Goal: Task Accomplishment & Management: Complete application form

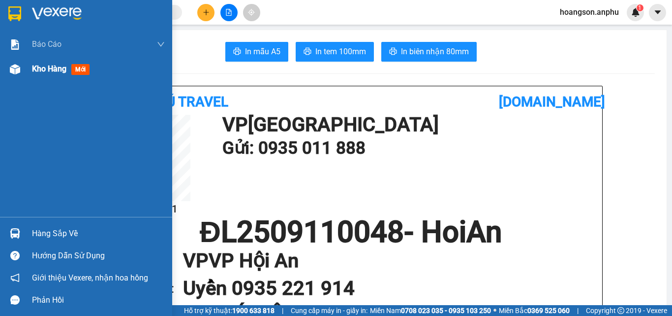
click at [35, 76] on div "Kho hàng mới" at bounding box center [98, 69] width 133 height 25
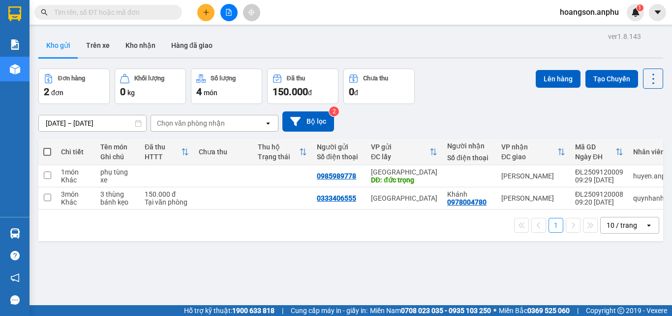
click at [201, 18] on button at bounding box center [205, 12] width 17 height 17
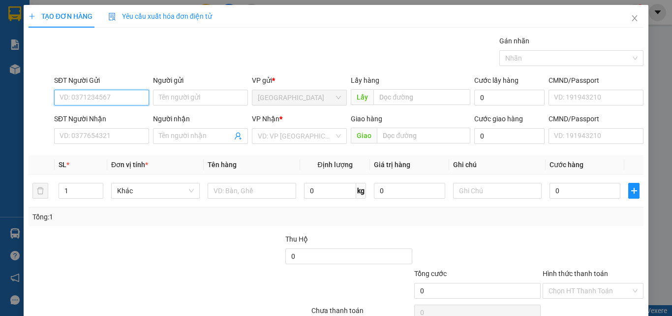
click at [108, 95] on input "SĐT Người Gửi" at bounding box center [101, 98] width 95 height 16
type input "0971666362"
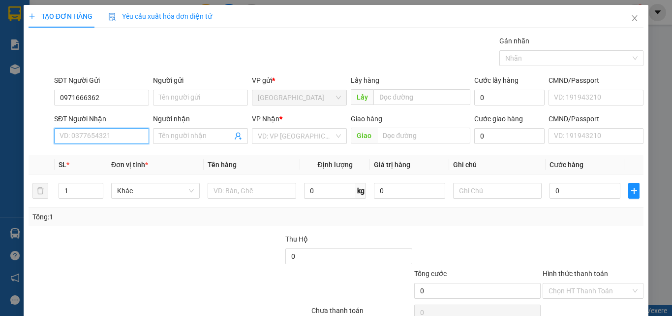
click at [99, 131] on input "SĐT Người Nhận" at bounding box center [101, 136] width 95 height 16
type input "0919505108"
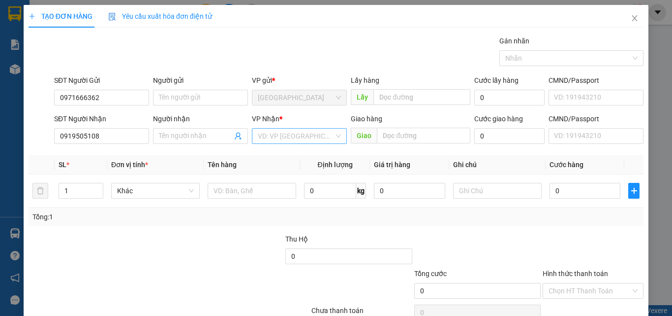
click at [298, 141] on input "search" at bounding box center [296, 135] width 76 height 15
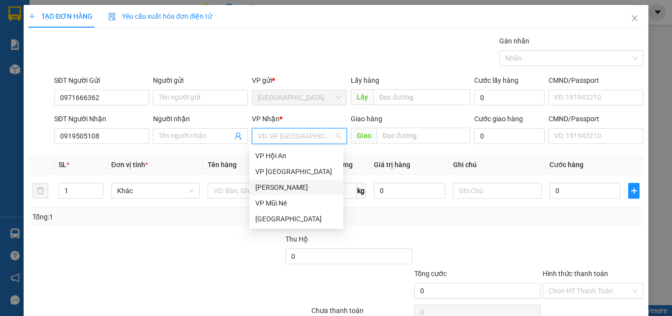
click at [280, 180] on div "[PERSON_NAME]" at bounding box center [297, 187] width 94 height 16
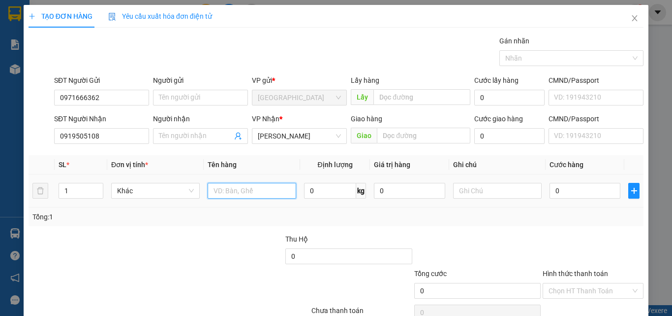
click at [252, 194] on input "text" at bounding box center [252, 191] width 89 height 16
type input "hso"
click at [555, 190] on input "0" at bounding box center [585, 191] width 71 height 16
type input "30"
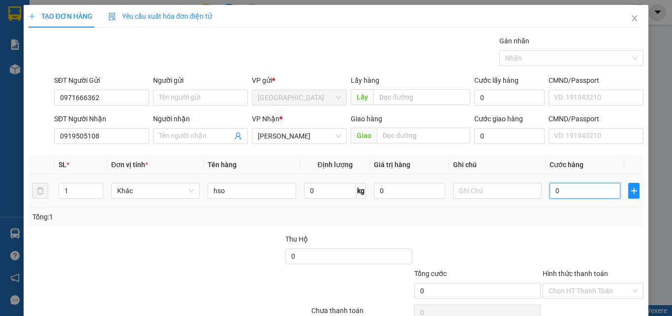
type input "30"
type input "30.000"
click at [512, 224] on div "Tổng: 1" at bounding box center [336, 216] width 615 height 19
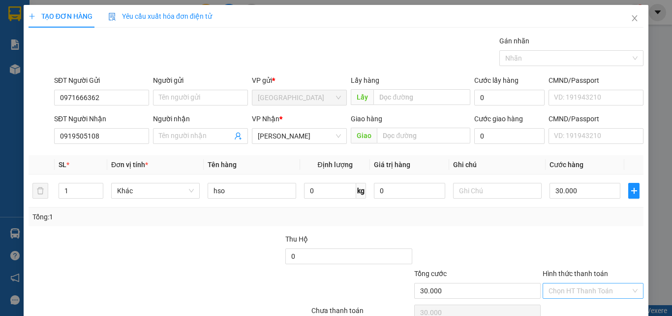
click at [568, 292] on input "Hình thức thanh toán" at bounding box center [590, 290] width 82 height 15
click at [562, 251] on div "Tại văn phòng" at bounding box center [587, 255] width 88 height 11
type input "0"
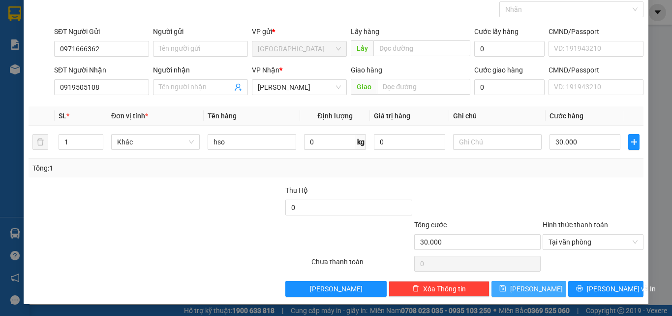
click at [541, 287] on button "[PERSON_NAME]" at bounding box center [529, 289] width 75 height 16
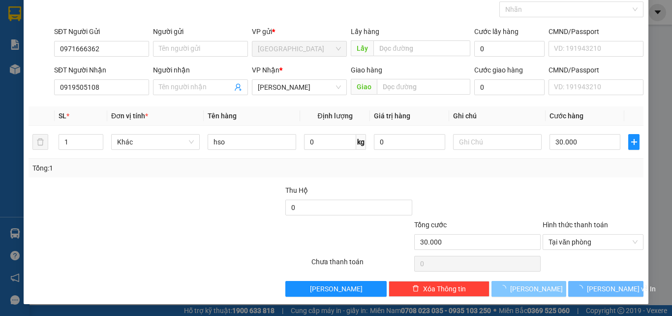
type input "0"
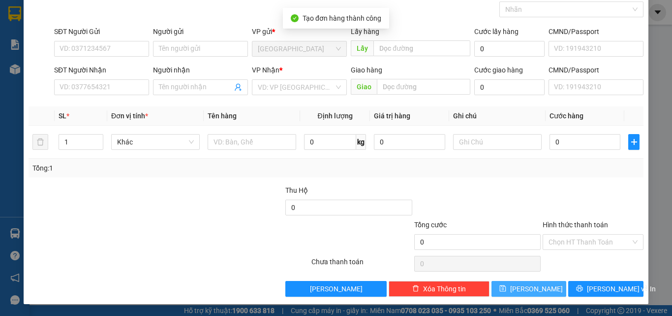
scroll to position [0, 0]
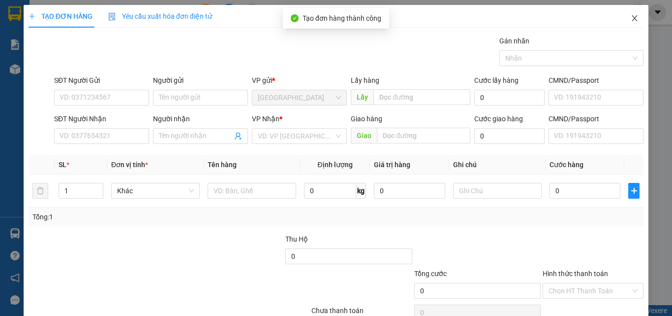
click at [629, 14] on span "Close" at bounding box center [635, 19] width 28 height 28
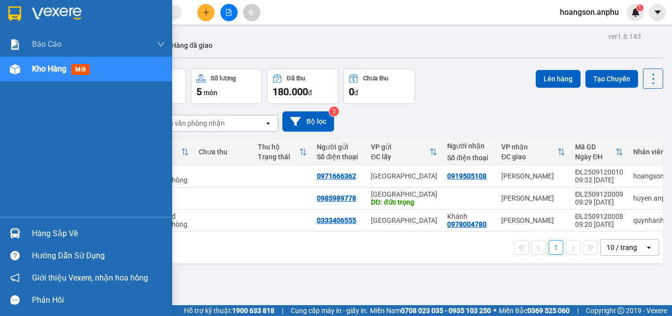
click at [19, 73] on img at bounding box center [15, 69] width 10 height 10
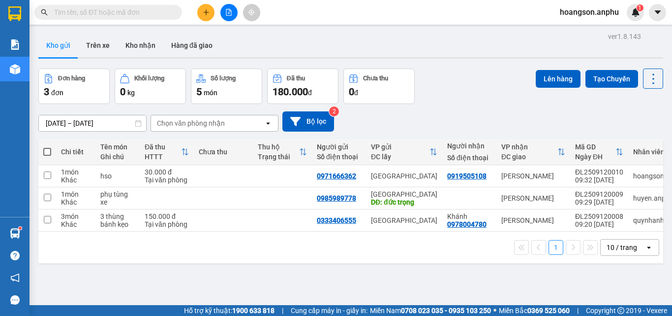
click at [207, 14] on icon "plus" at bounding box center [206, 12] width 7 height 7
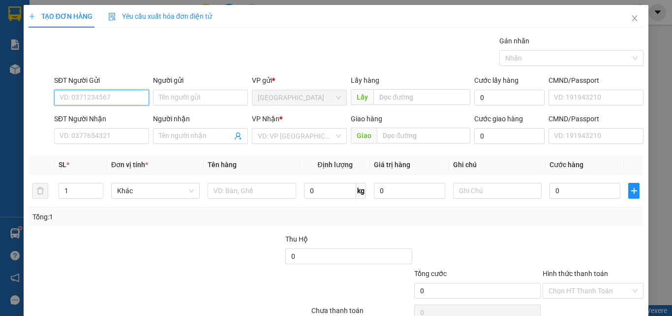
click at [108, 96] on input "SĐT Người Gửi" at bounding box center [101, 98] width 95 height 16
type input "0328772778"
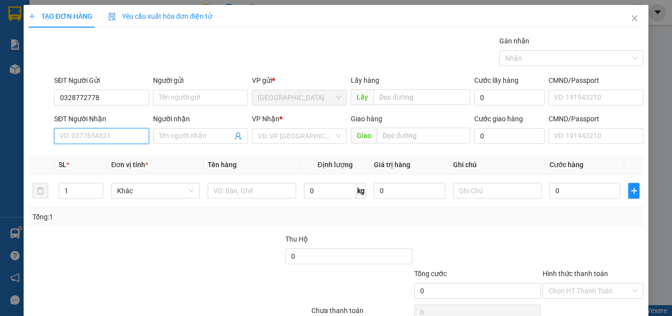
click at [86, 136] on input "SĐT Người Nhận" at bounding box center [101, 136] width 95 height 16
type input "0905957801"
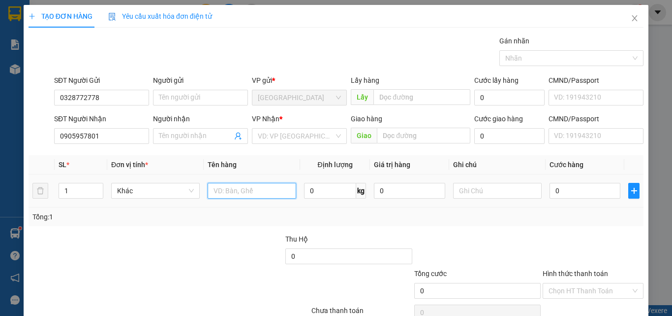
click at [234, 196] on input "text" at bounding box center [252, 191] width 89 height 16
type input "hso"
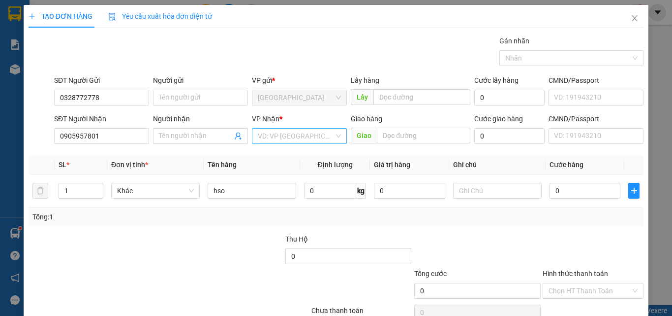
click at [273, 135] on input "search" at bounding box center [296, 135] width 76 height 15
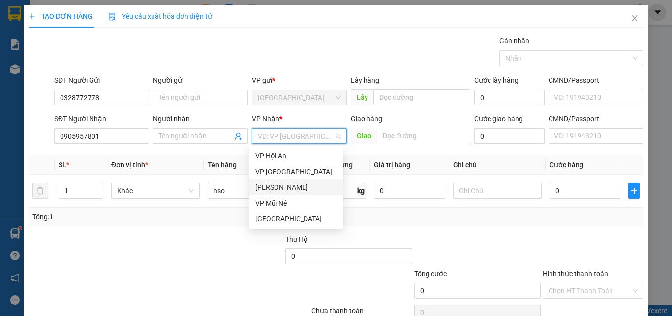
click at [287, 188] on div "[PERSON_NAME]" at bounding box center [296, 187] width 82 height 11
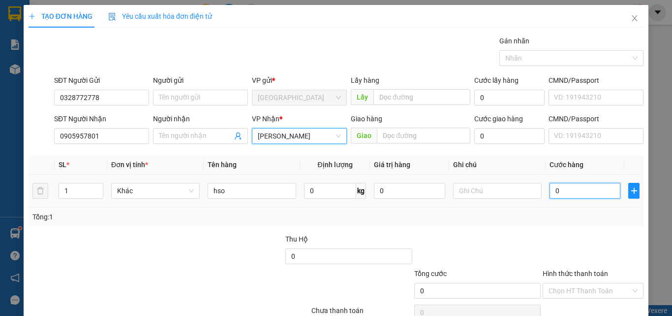
click at [577, 190] on input "0" at bounding box center [585, 191] width 71 height 16
type input "30"
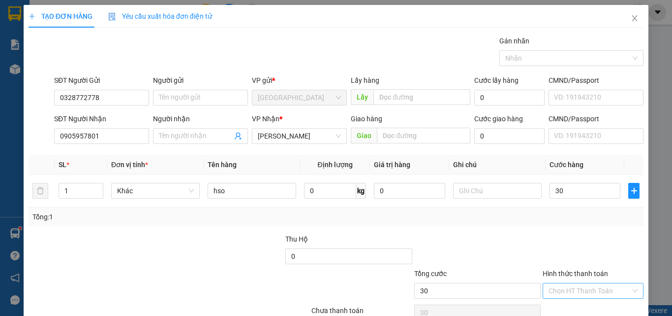
type input "30.000"
click at [574, 291] on input "Hình thức thanh toán" at bounding box center [590, 290] width 82 height 15
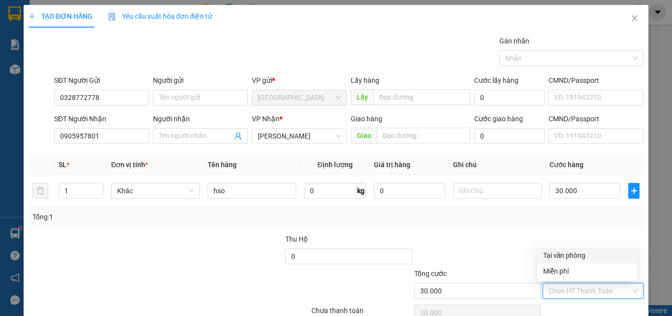
click at [572, 258] on div "Tại văn phòng" at bounding box center [587, 255] width 88 height 11
type input "0"
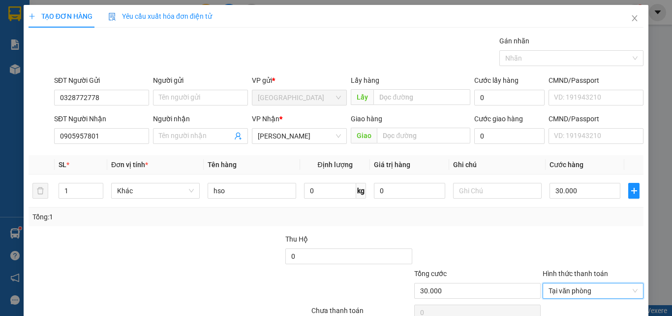
scroll to position [49, 0]
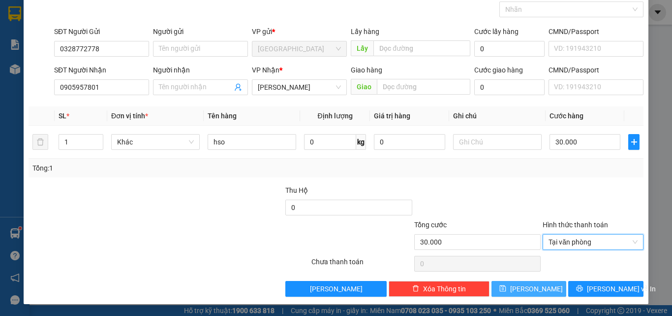
click at [532, 294] on button "[PERSON_NAME]" at bounding box center [529, 289] width 75 height 16
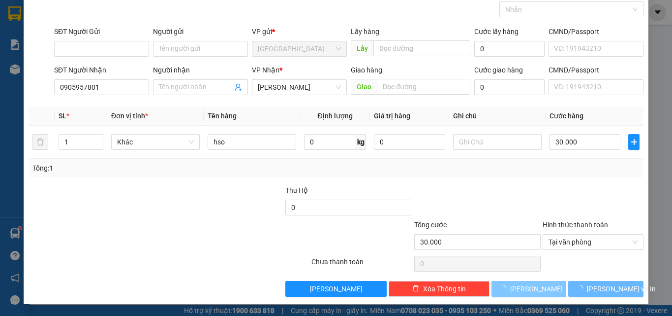
type input "0"
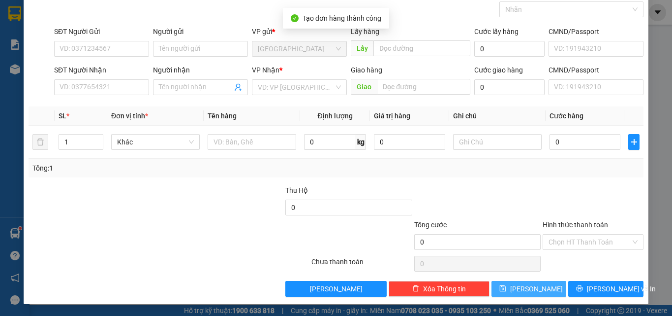
scroll to position [0, 0]
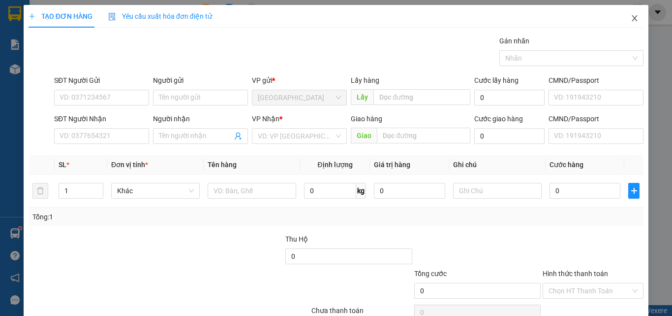
click at [632, 18] on span "Close" at bounding box center [635, 19] width 28 height 28
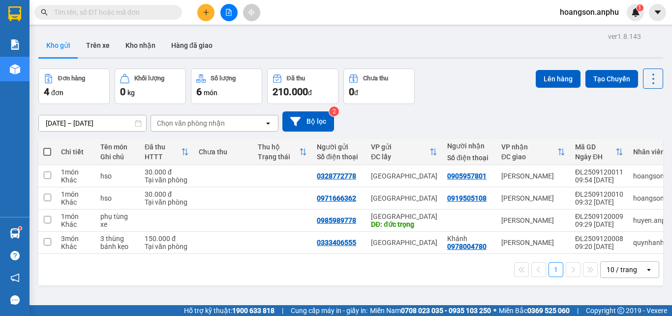
click at [205, 18] on button at bounding box center [205, 12] width 17 height 17
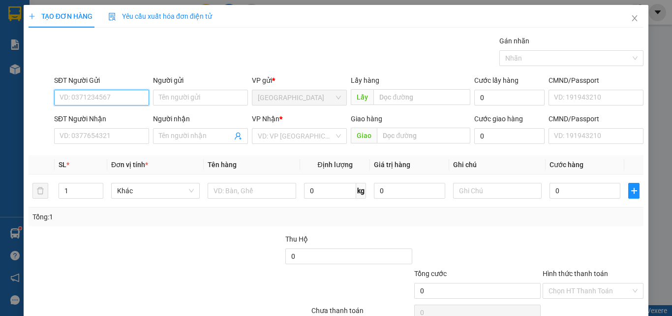
click at [111, 99] on input "SĐT Người Gửi" at bounding box center [101, 98] width 95 height 16
type input "0765727491"
click at [105, 114] on div "0765727491" at bounding box center [101, 117] width 82 height 11
type input "0799943542"
type input "200.000"
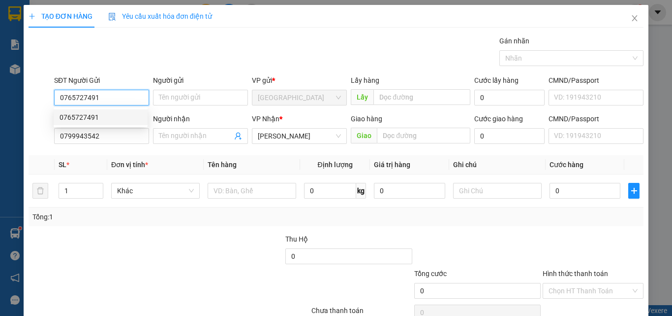
type input "200.000"
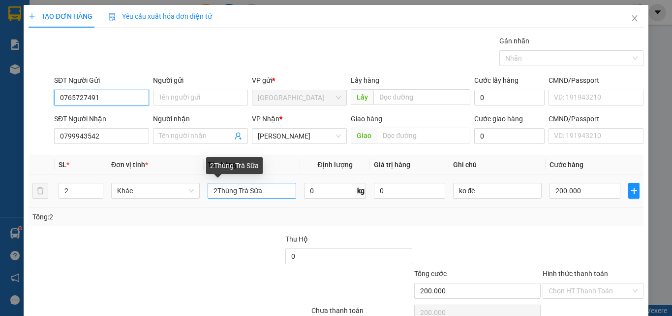
type input "0765727491"
click at [215, 193] on input "2Thùng Trà Sữa" at bounding box center [252, 191] width 89 height 16
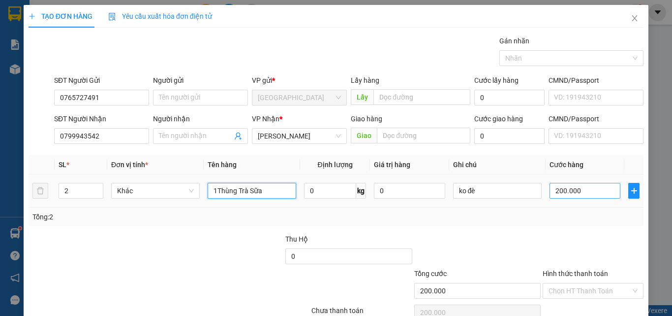
type input "1Thùng Trà Sữa"
click at [589, 191] on input "200.000" at bounding box center [585, 191] width 71 height 16
type input "0"
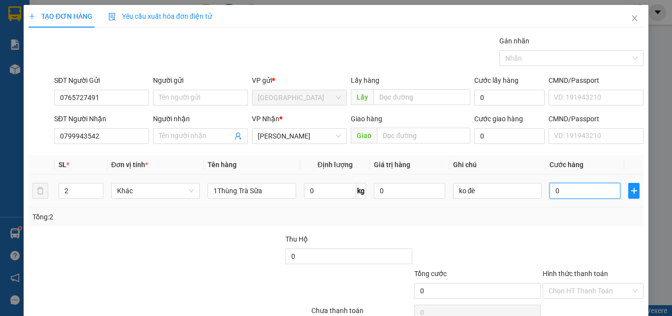
type input "10"
type input "100"
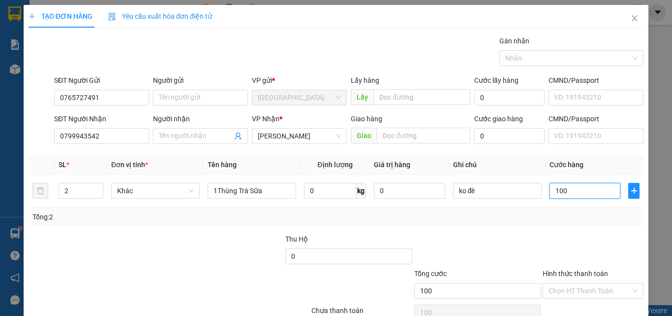
type input "100"
type input "100.000"
click at [501, 225] on div "Tổng: 2" at bounding box center [336, 216] width 615 height 19
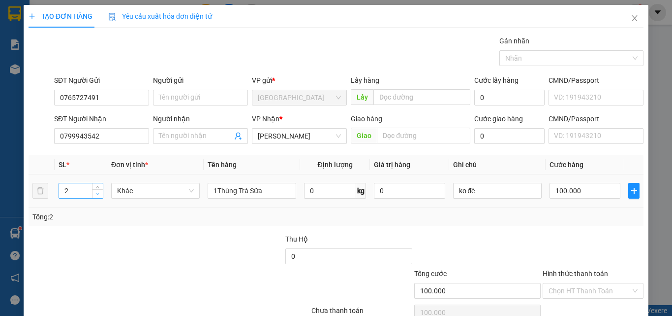
click at [95, 196] on span "Decrease Value" at bounding box center [97, 193] width 11 height 9
type input "1"
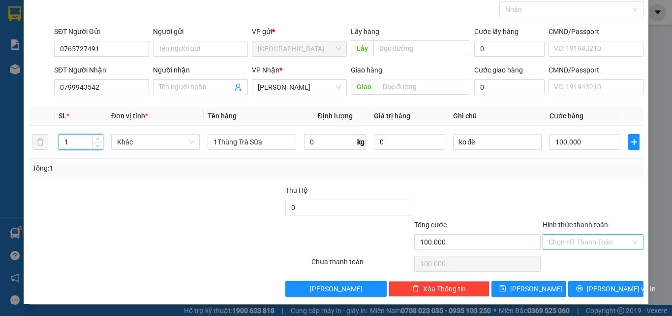
click at [575, 237] on input "Hình thức thanh toán" at bounding box center [590, 241] width 82 height 15
click at [570, 198] on div at bounding box center [593, 202] width 103 height 34
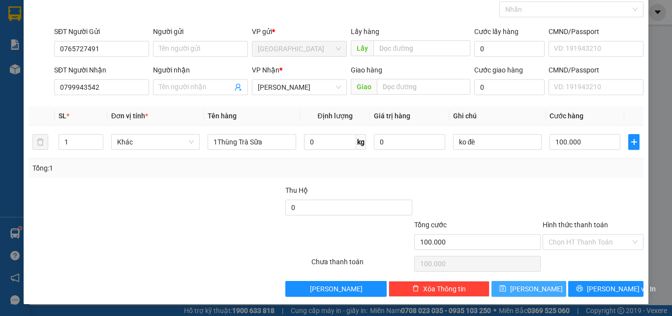
click at [543, 286] on button "[PERSON_NAME]" at bounding box center [529, 289] width 75 height 16
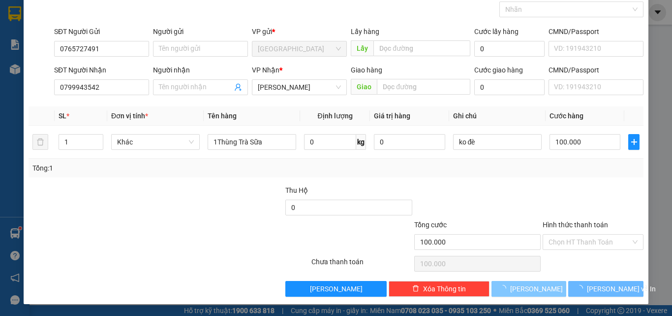
type input "0"
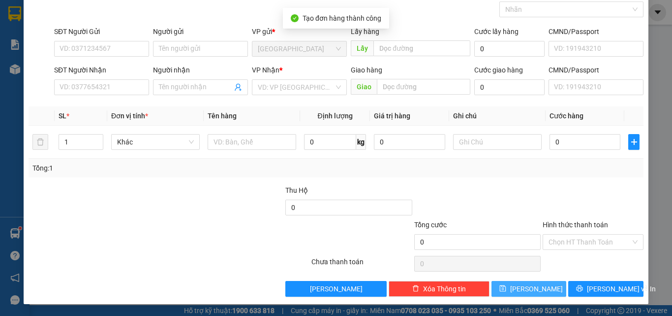
scroll to position [0, 0]
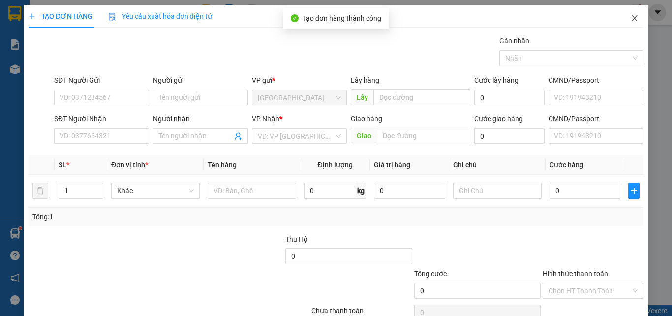
click at [632, 18] on icon "close" at bounding box center [634, 18] width 5 height 6
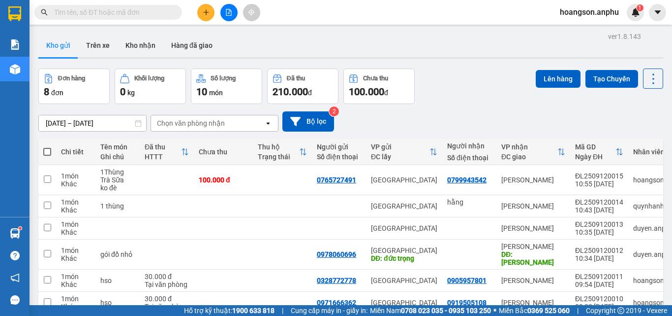
click at [212, 18] on button at bounding box center [205, 12] width 17 height 17
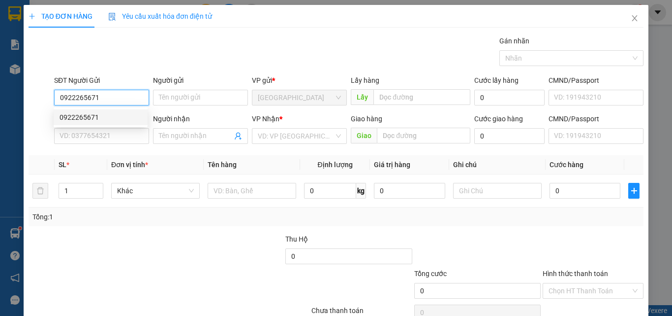
type input "0922265671"
drag, startPoint x: 94, startPoint y: 127, endPoint x: 98, endPoint y: 121, distance: 7.8
click at [95, 126] on body "Kết quả tìm kiếm ( 0 ) Bộ lọc 10/09 - 10/09 No Data hoangson.anphu 1 Báo cáo Bá…" at bounding box center [336, 158] width 672 height 316
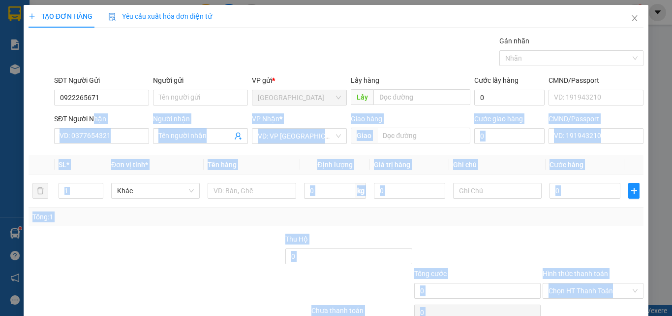
click at [98, 121] on div "SĐT Người Nhận" at bounding box center [101, 118] width 95 height 11
click at [98, 128] on input "SĐT Người Nhận" at bounding box center [101, 136] width 95 height 16
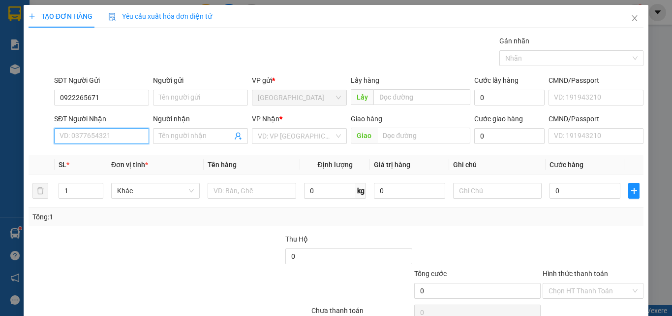
click at [93, 138] on input "SĐT Người Nhận" at bounding box center [101, 136] width 95 height 16
click at [93, 158] on div "0973476114" at bounding box center [101, 155] width 82 height 11
type input "0973476114"
type input "30.000"
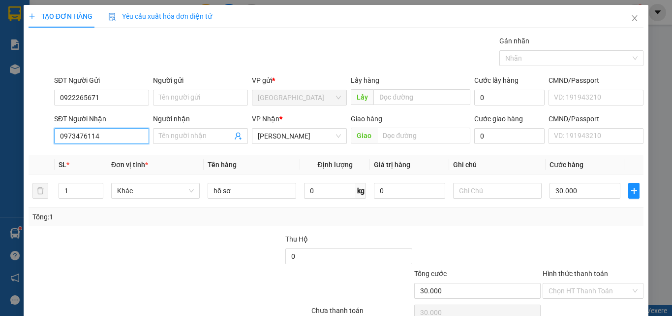
scroll to position [49, 0]
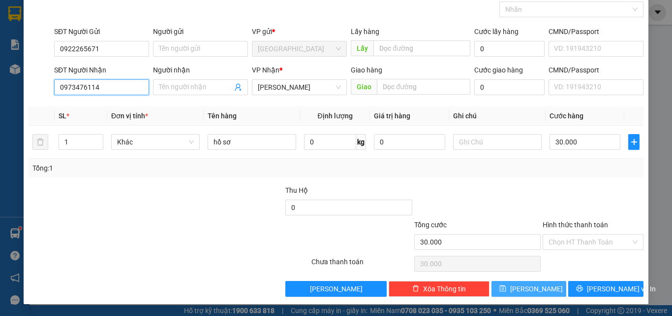
type input "0973476114"
click at [542, 284] on button "[PERSON_NAME]" at bounding box center [529, 289] width 75 height 16
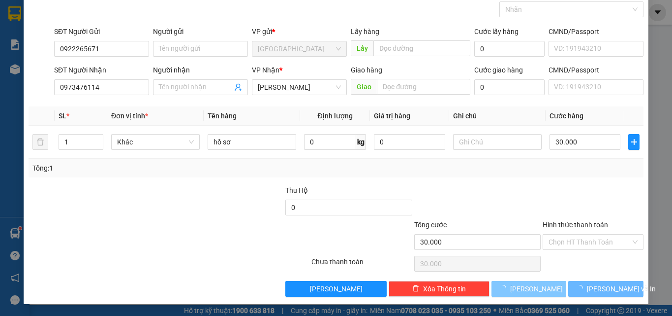
type input "0"
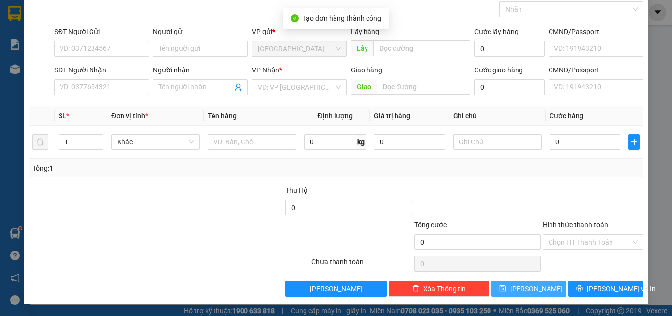
scroll to position [0, 0]
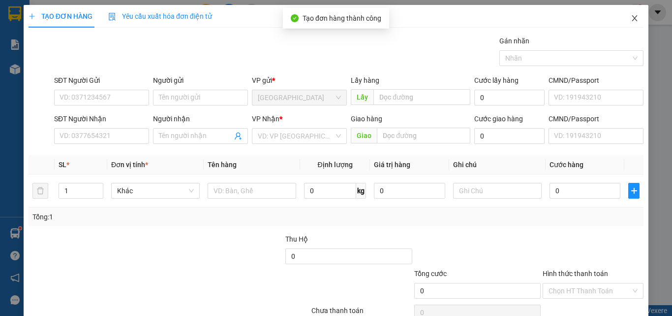
click at [632, 16] on icon "close" at bounding box center [634, 18] width 5 height 6
